Goal: Transaction & Acquisition: Purchase product/service

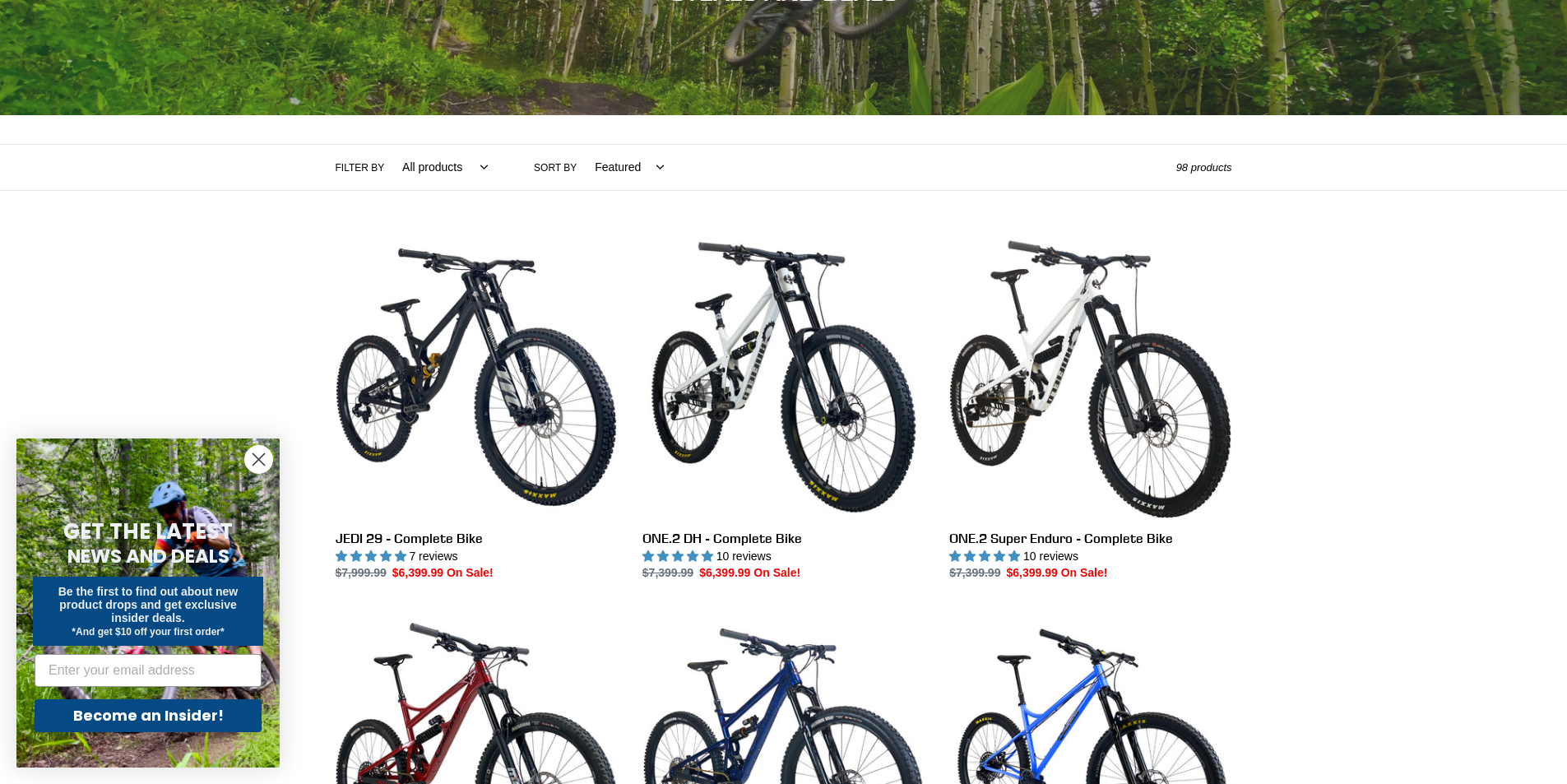
scroll to position [247, 0]
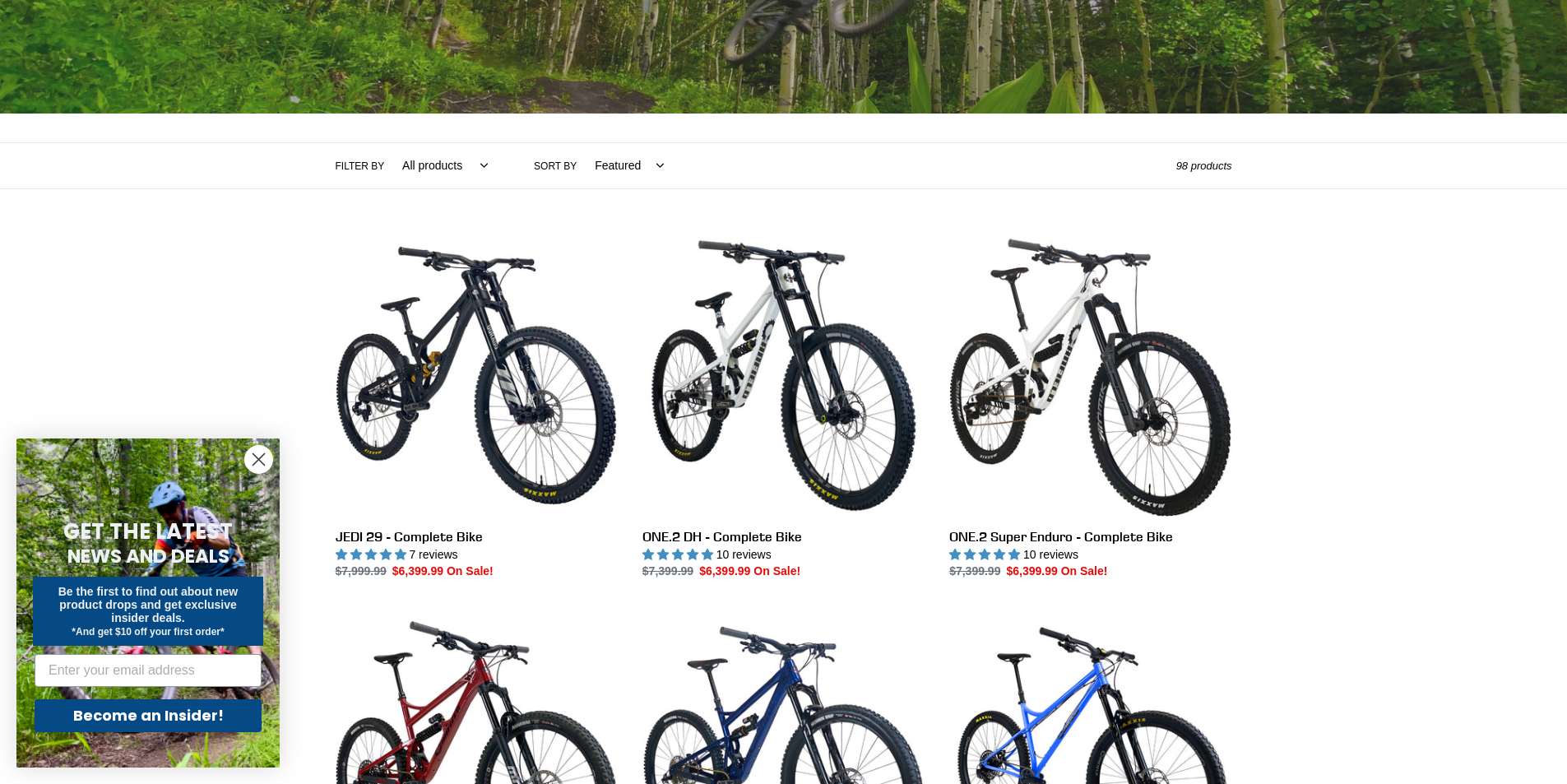
click at [262, 461] on circle "Close dialog" at bounding box center [259, 459] width 27 height 27
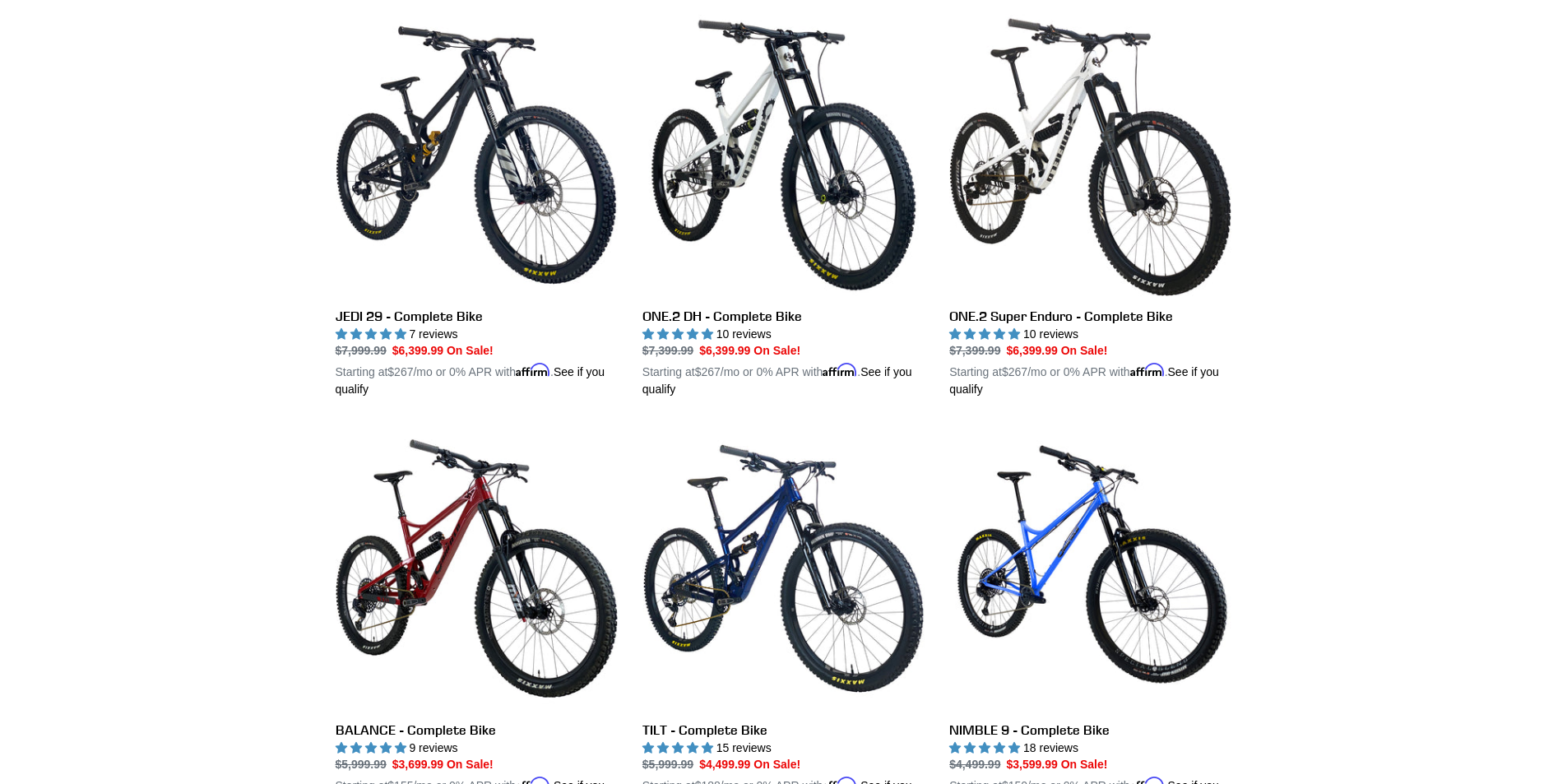
scroll to position [411, 0]
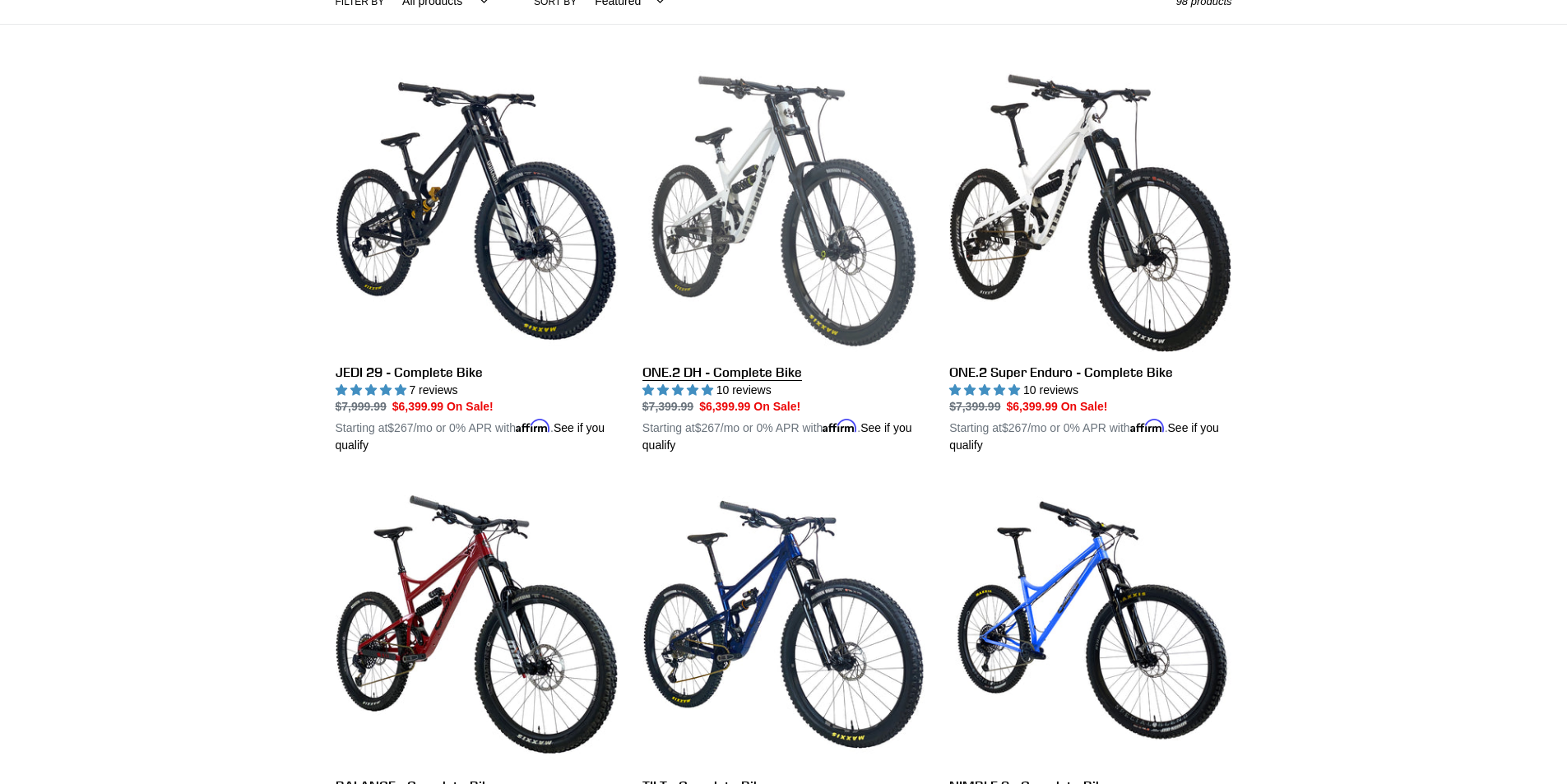
click at [760, 369] on link "ONE.2 DH - Complete Bike" at bounding box center [784, 261] width 282 height 385
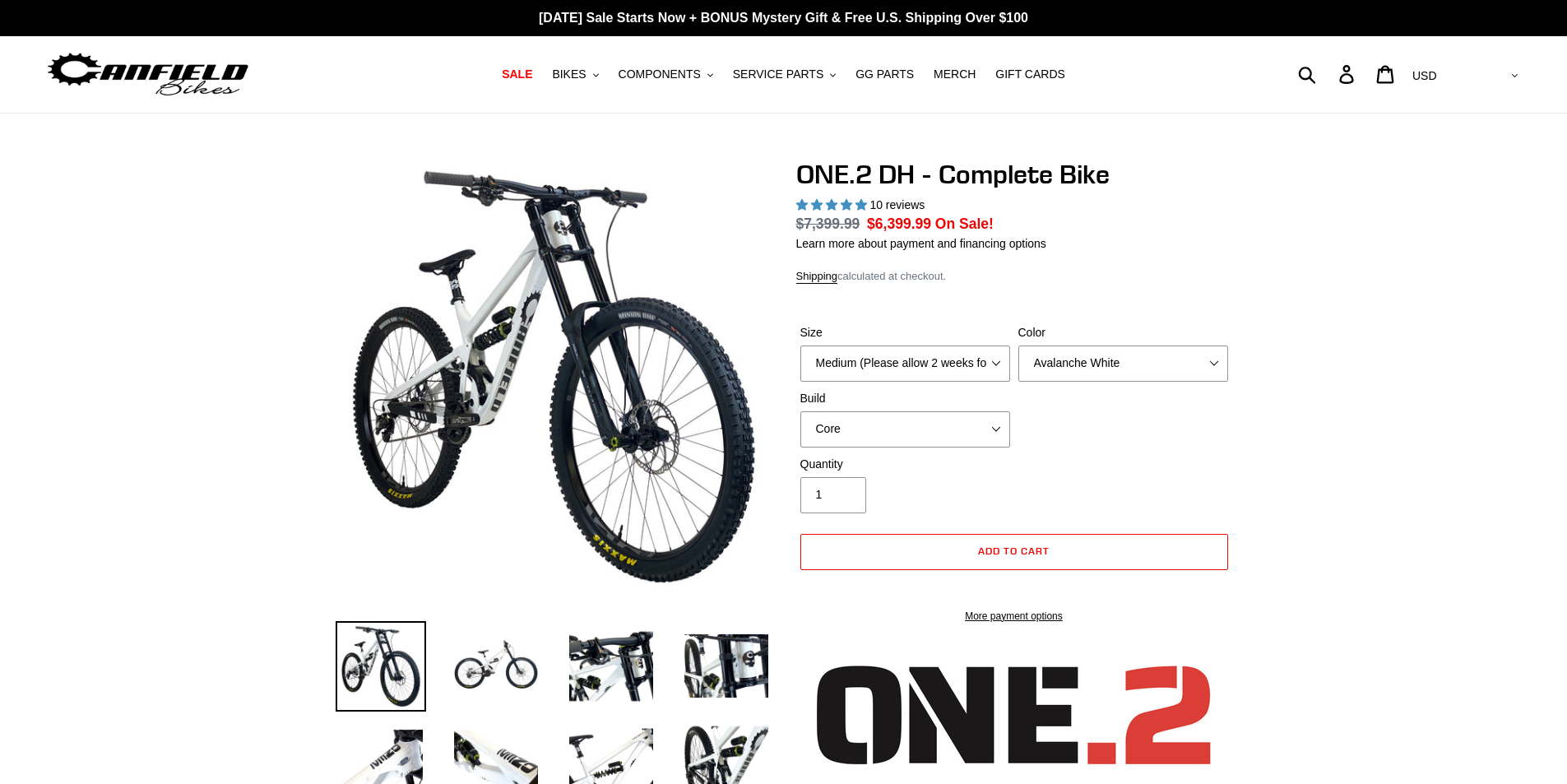
select select "highest-rating"
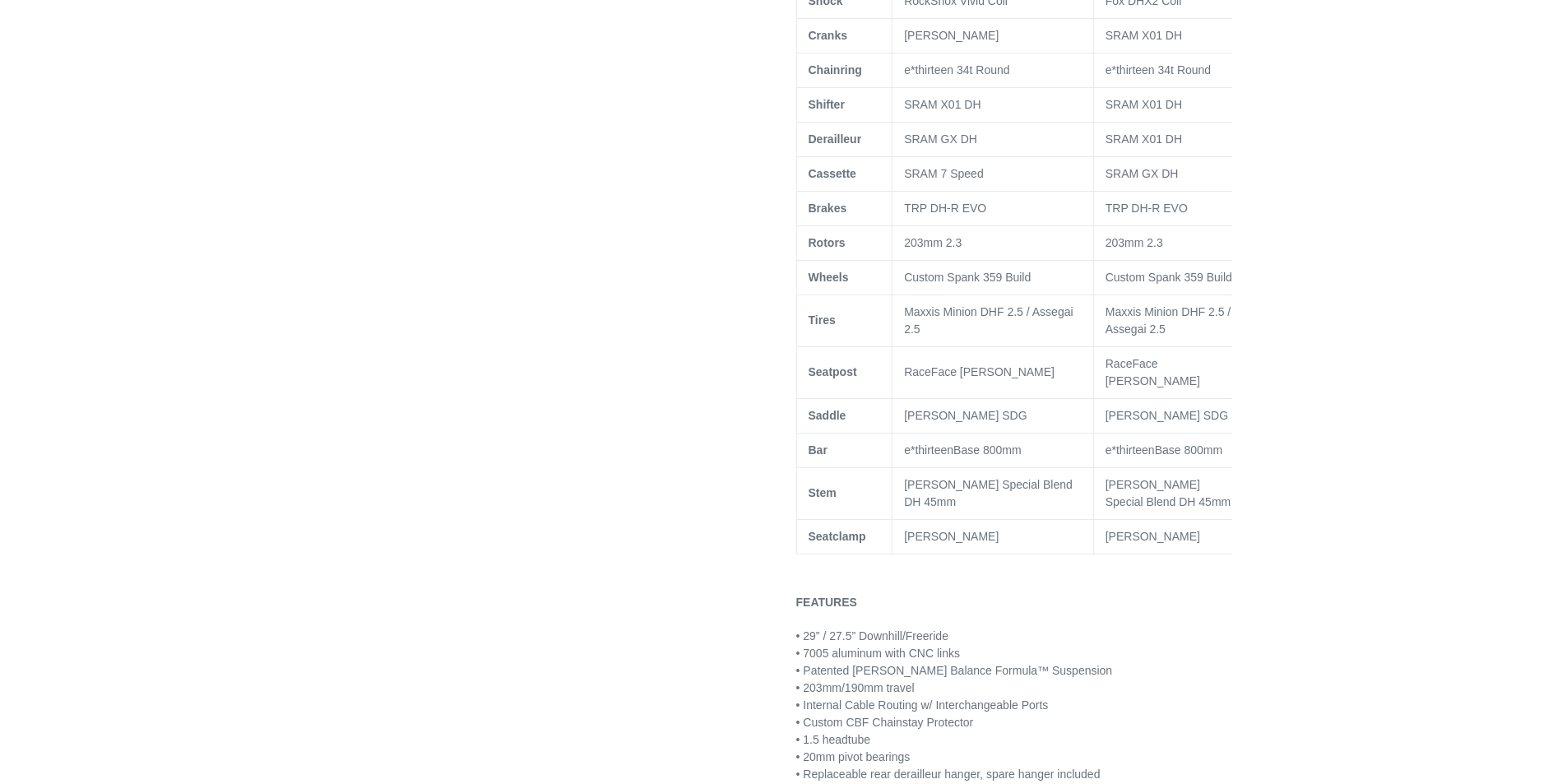
scroll to position [1233, 0]
